Goal: Information Seeking & Learning: Compare options

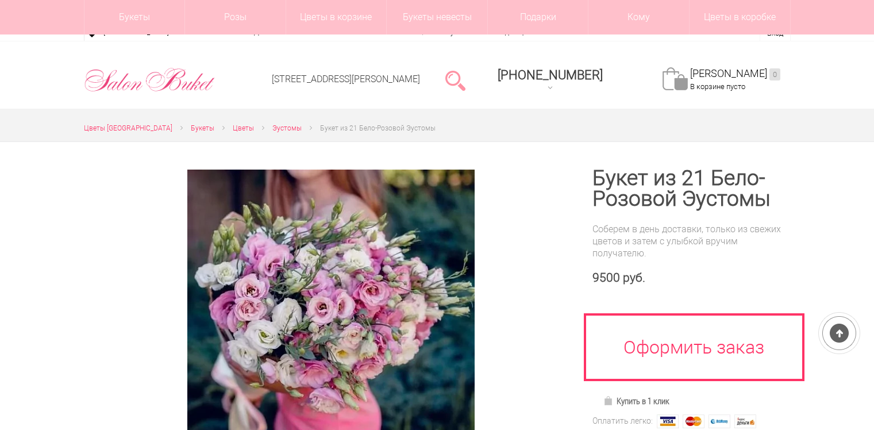
scroll to position [115, 0]
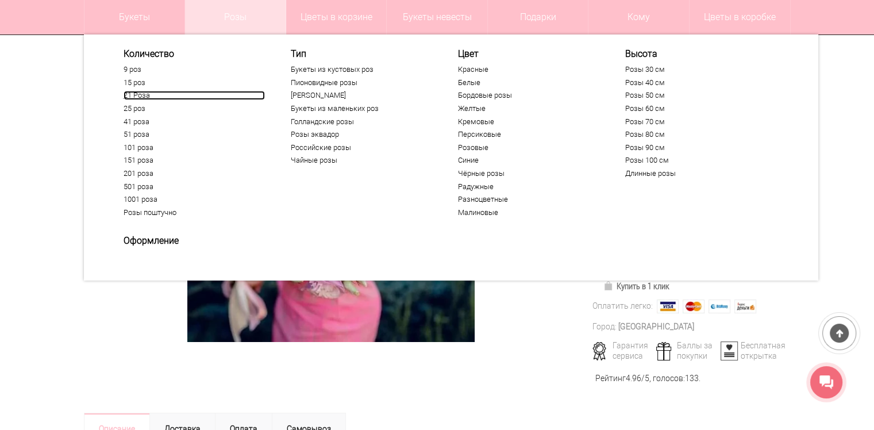
click at [145, 94] on link "21 Роза" at bounding box center [194, 95] width 141 height 9
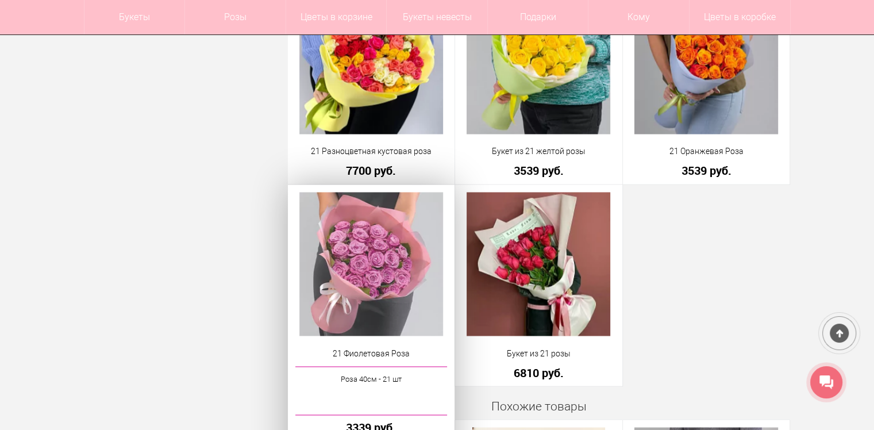
scroll to position [1552, 0]
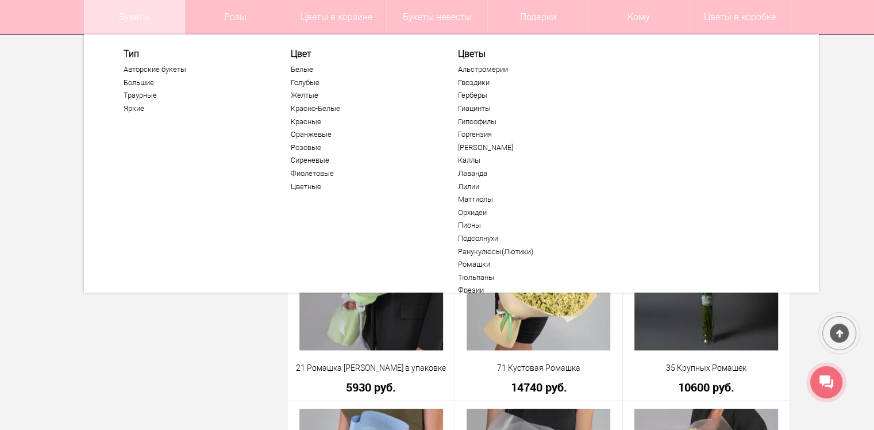
scroll to position [57, 0]
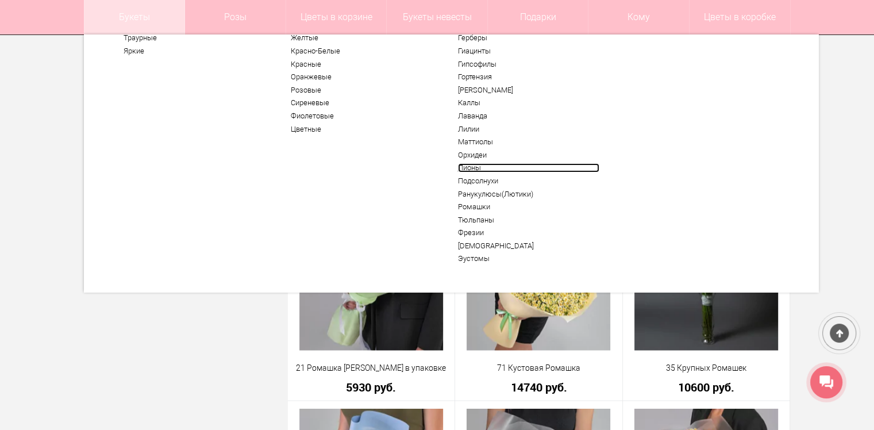
click at [469, 169] on link "Пионы" at bounding box center [528, 167] width 141 height 9
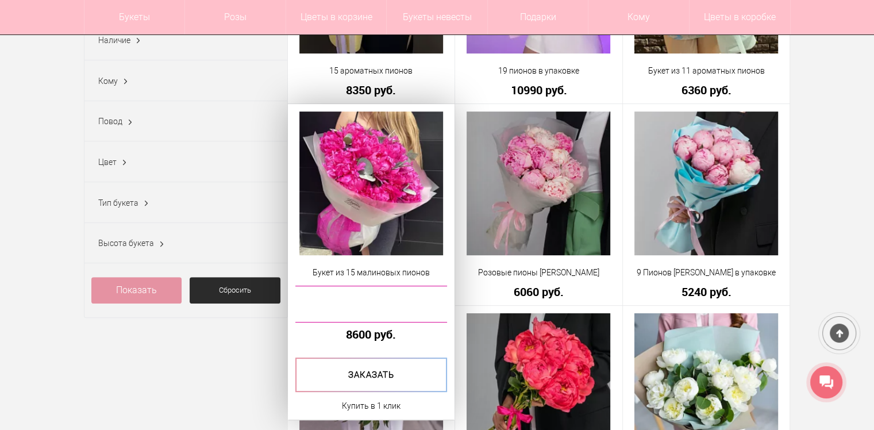
scroll to position [172, 0]
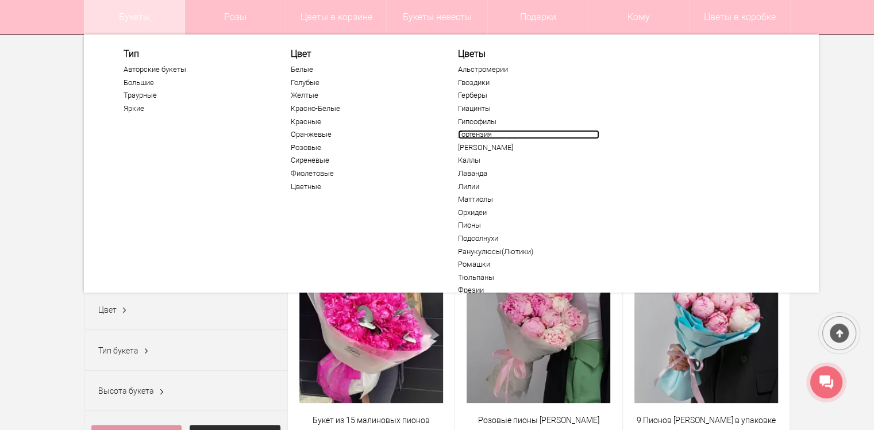
click at [465, 131] on link "Гортензия" at bounding box center [528, 134] width 141 height 9
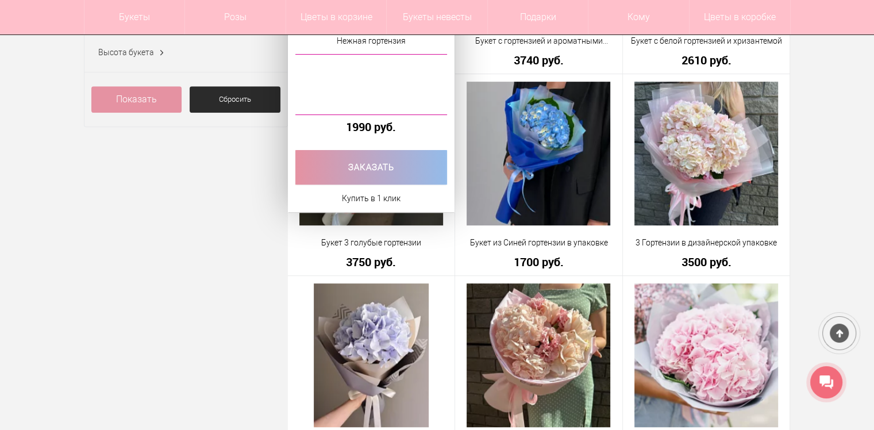
scroll to position [690, 0]
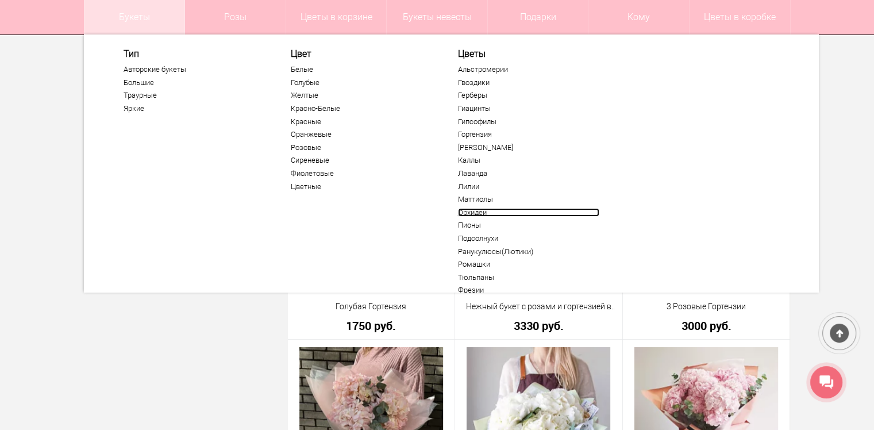
click at [474, 209] on link "Орхидеи" at bounding box center [528, 212] width 141 height 9
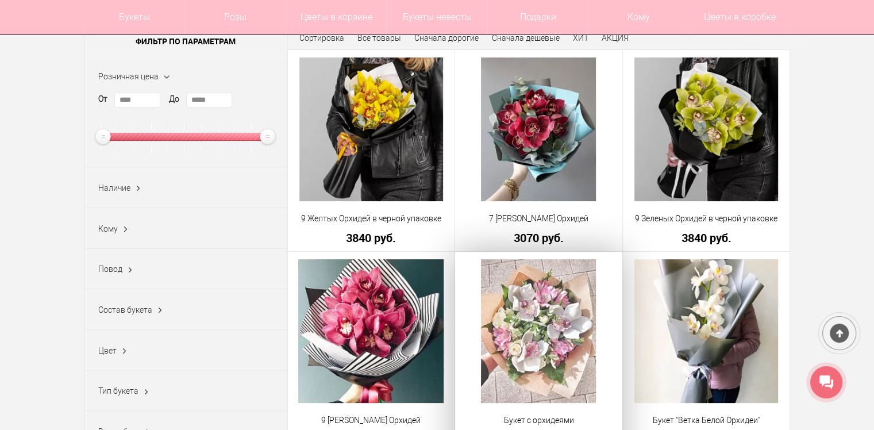
scroll to position [402, 0]
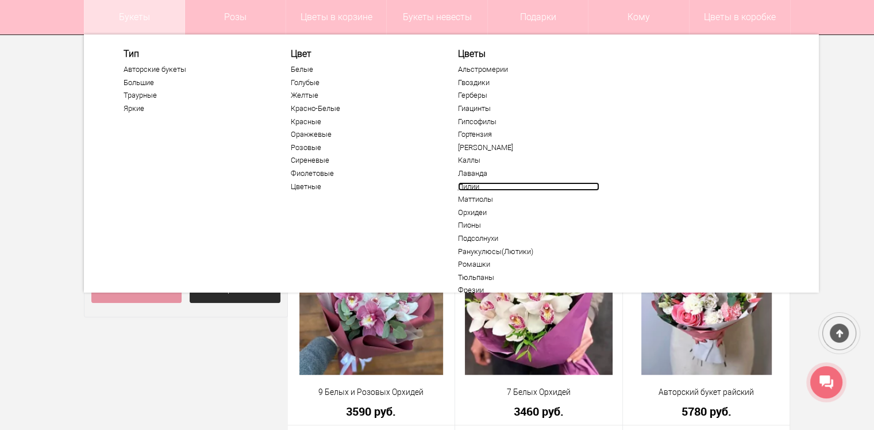
click at [478, 189] on link "Лилии" at bounding box center [528, 186] width 141 height 9
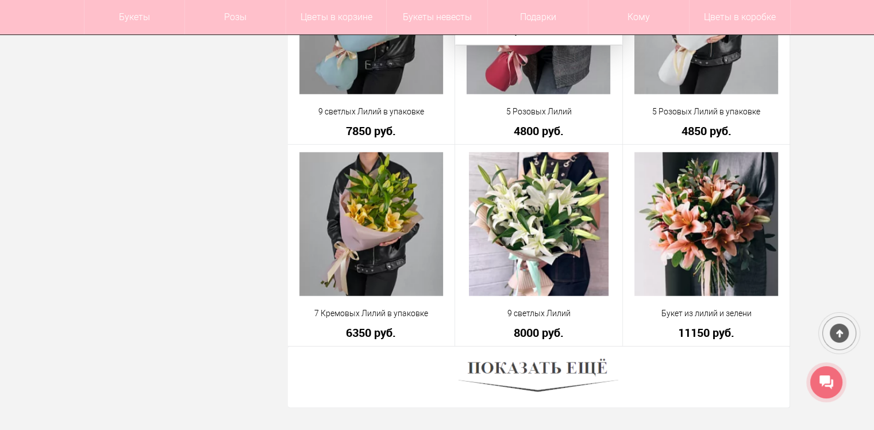
scroll to position [3277, 0]
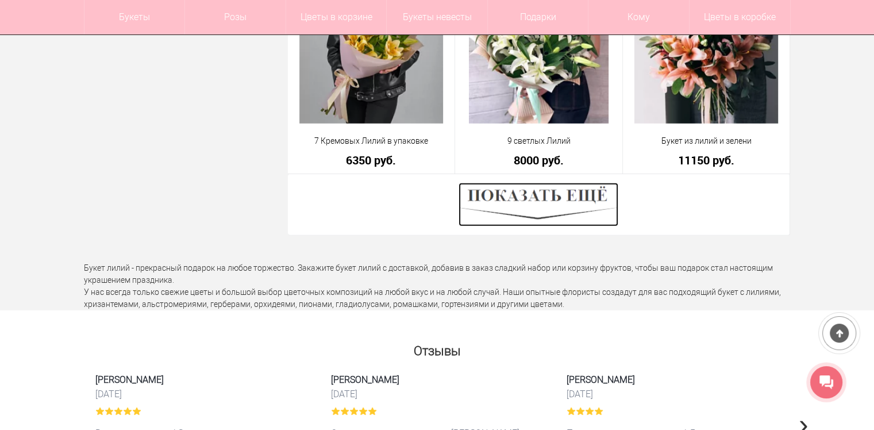
click at [525, 198] on img at bounding box center [539, 205] width 160 height 44
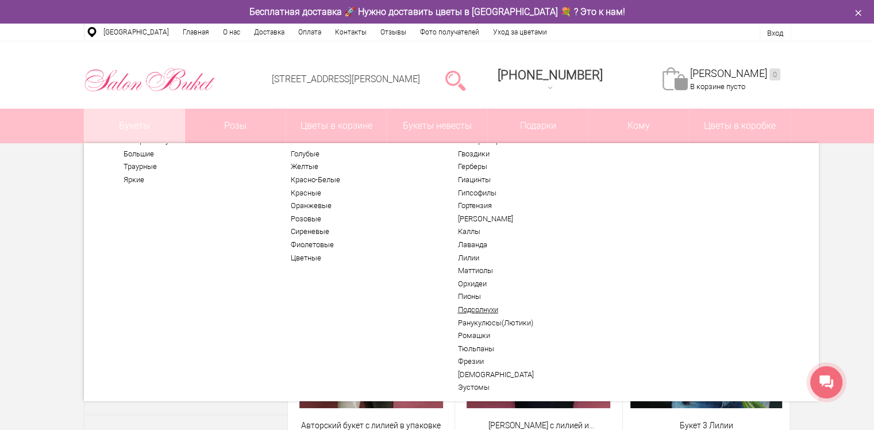
scroll to position [57, 0]
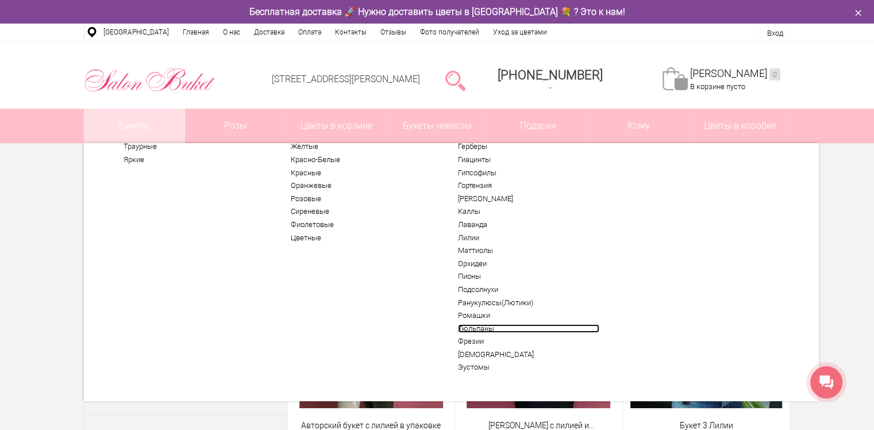
click at [474, 324] on link "Тюльпаны" at bounding box center [528, 328] width 141 height 9
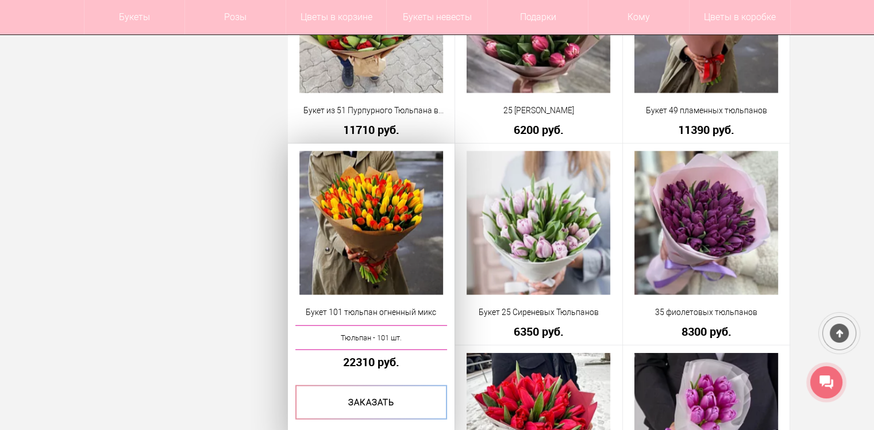
scroll to position [2415, 0]
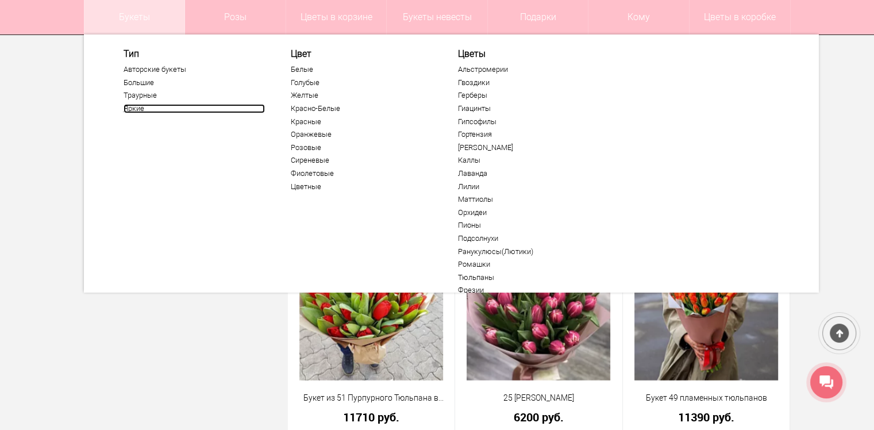
click at [136, 109] on link "Яркие" at bounding box center [194, 108] width 141 height 9
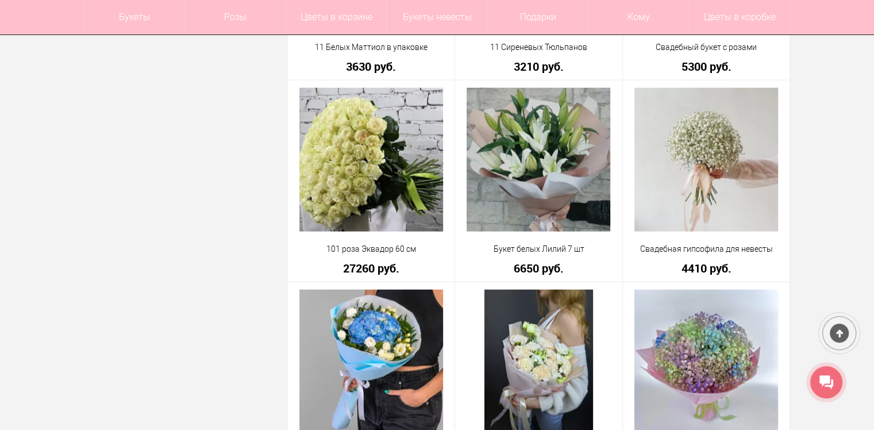
scroll to position [2472, 0]
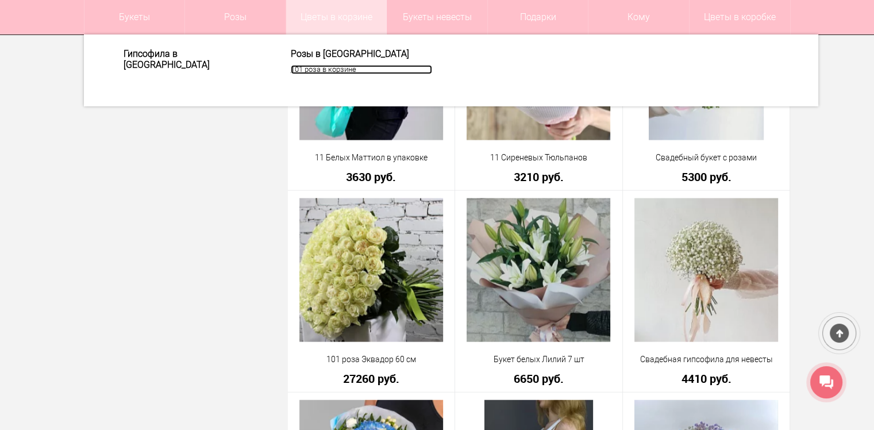
click at [312, 69] on link "101 роза в корзине" at bounding box center [361, 69] width 141 height 9
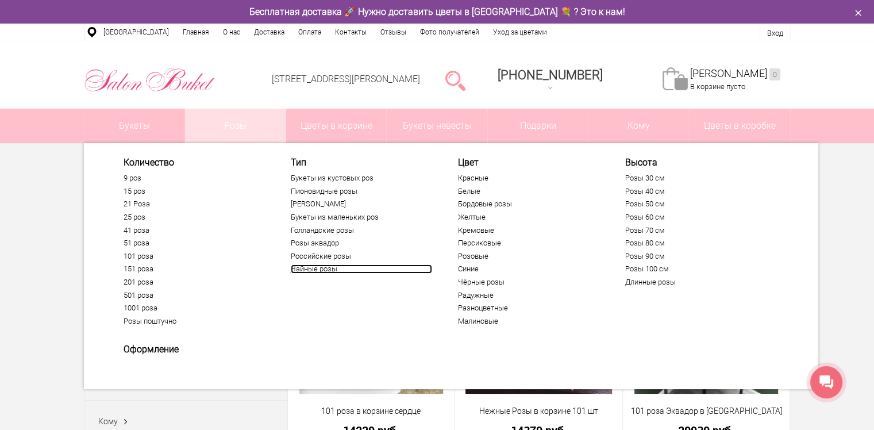
click at [335, 269] on link "Чайные розы" at bounding box center [361, 268] width 141 height 9
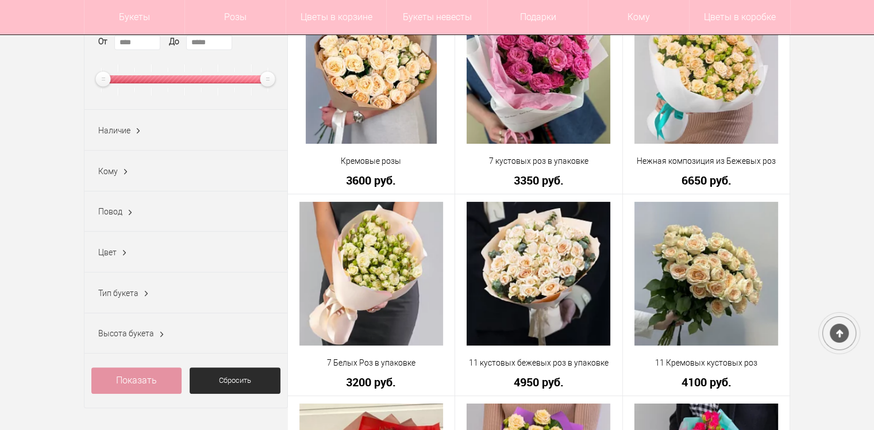
scroll to position [57, 0]
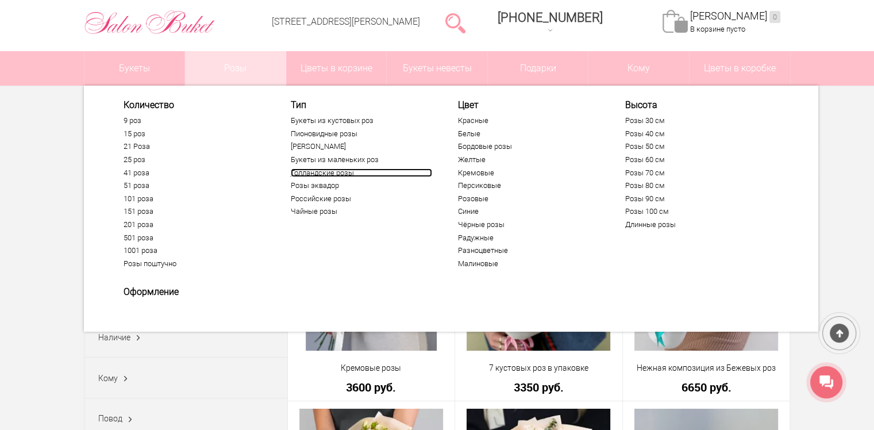
click at [325, 175] on link "Голландские розы" at bounding box center [361, 172] width 141 height 9
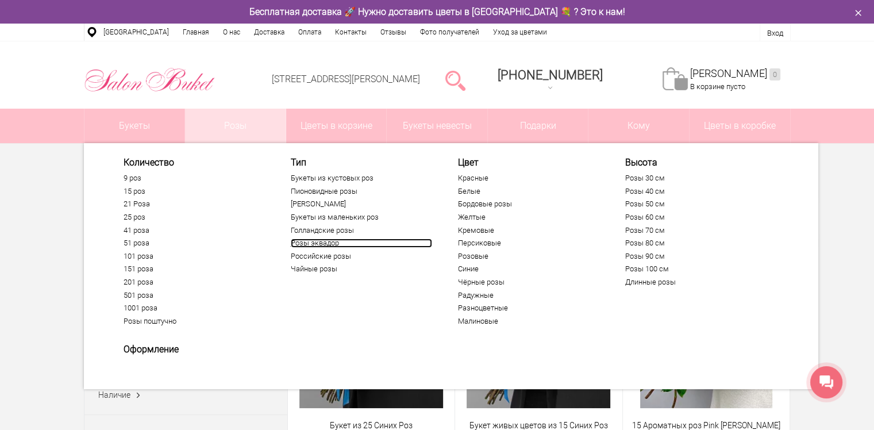
click at [322, 239] on link "Розы эквадор" at bounding box center [361, 243] width 141 height 9
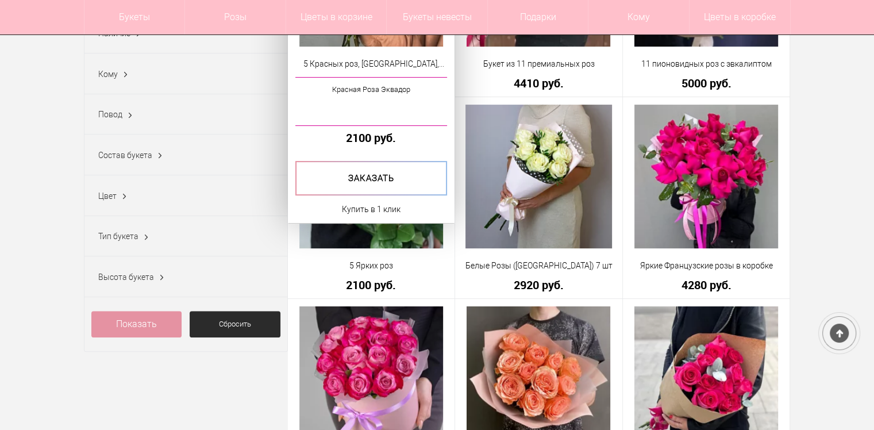
scroll to position [402, 0]
